Goal: Obtain resource: Obtain resource

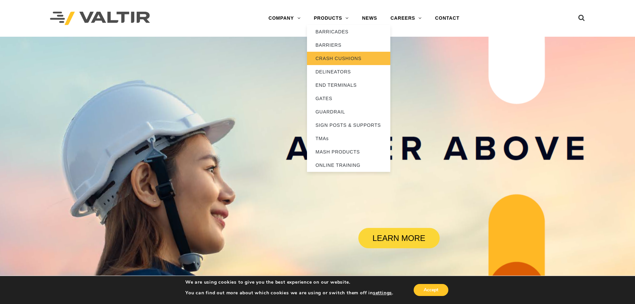
click at [338, 55] on link "CRASH CUSHIONS" at bounding box center [348, 58] width 83 height 13
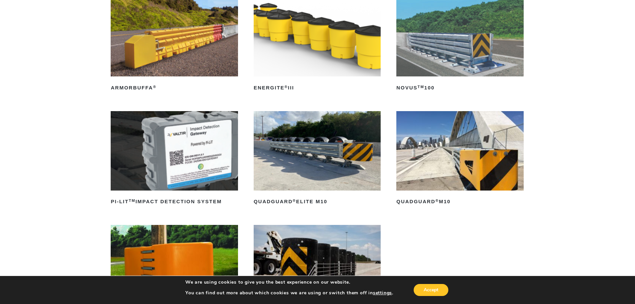
scroll to position [100, 0]
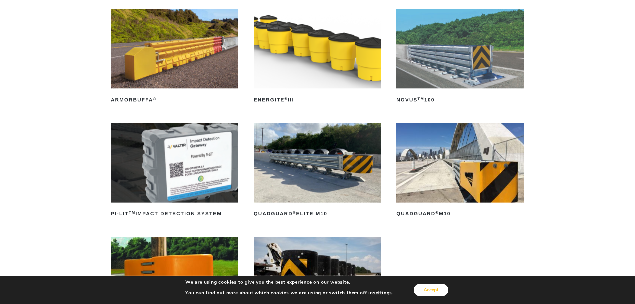
click at [436, 290] on button "Accept" at bounding box center [431, 290] width 35 height 12
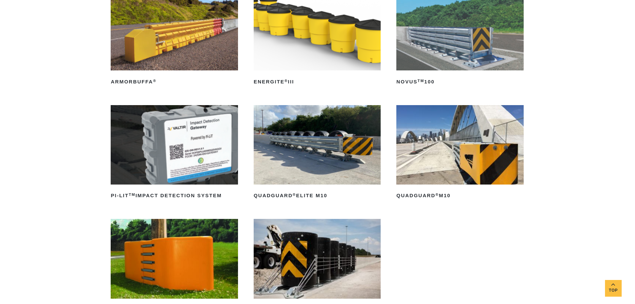
scroll to position [133, 0]
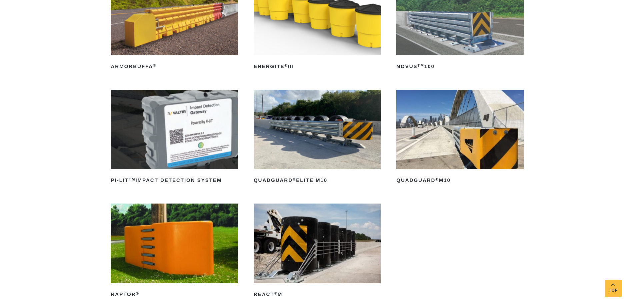
click at [447, 231] on ul "ArmorBuffa ® Read more ENERGITE ® III Read more NOVUS TM 100 Read more PI-LIT T…" at bounding box center [317, 147] width 413 height 342
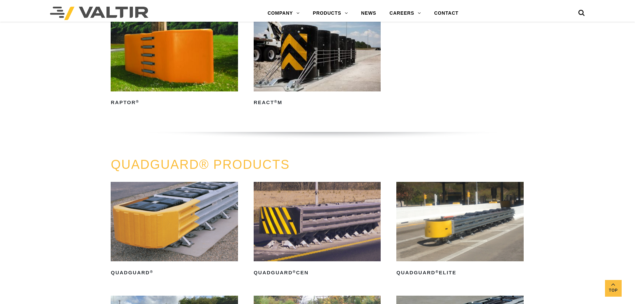
scroll to position [433, 0]
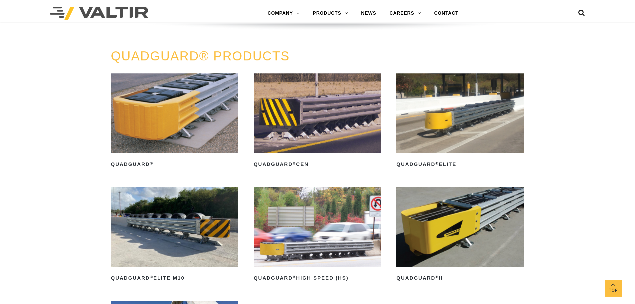
click at [537, 192] on div "QUADGUARD® PRODUCTS QuadGuard ® Read more QuadGuard ® CEN Read more QuadGuard ®…" at bounding box center [317, 248] width 635 height 398
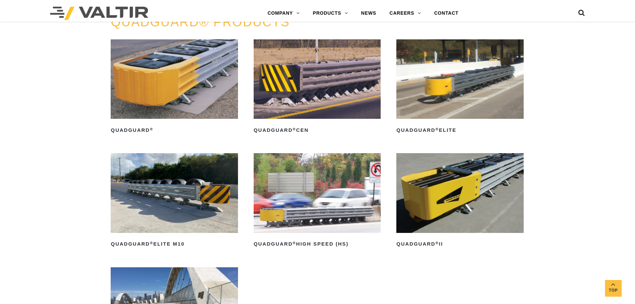
scroll to position [466, 0]
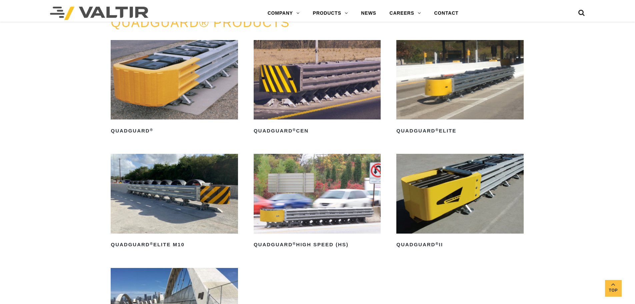
click at [215, 86] on img at bounding box center [174, 79] width 127 height 79
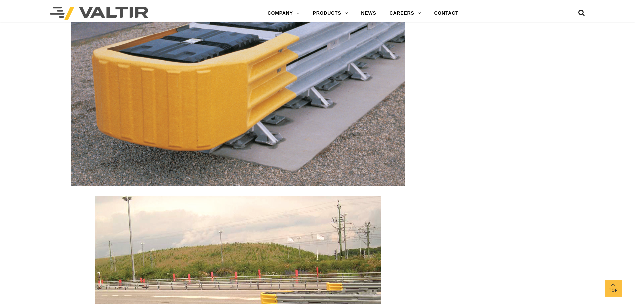
scroll to position [1266, 0]
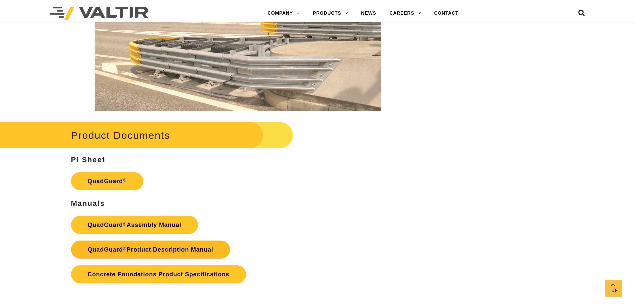
click at [187, 256] on link "QuadGuard ® Product Description Manual" at bounding box center [150, 249] width 159 height 18
